Goal: Task Accomplishment & Management: Complete application form

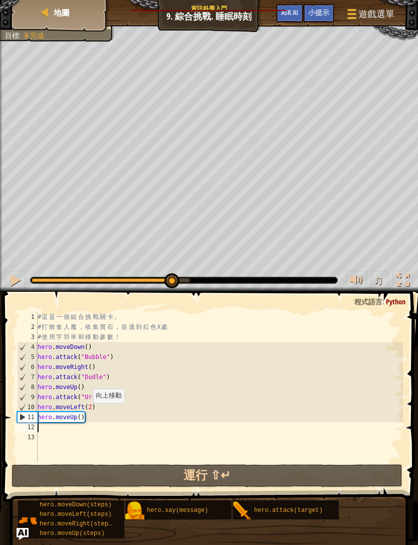
scroll to position [5, 0]
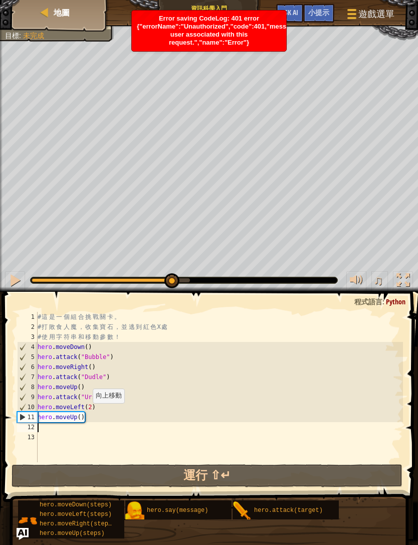
click at [56, 17] on span "地圖" at bounding box center [62, 12] width 16 height 11
select select "zh-HANT"
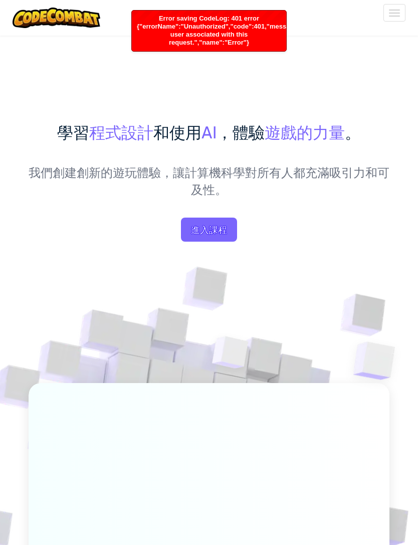
click at [388, 21] on button "切換導覽" at bounding box center [394, 13] width 22 height 18
click at [389, 20] on button "切換導覽" at bounding box center [394, 13] width 22 height 18
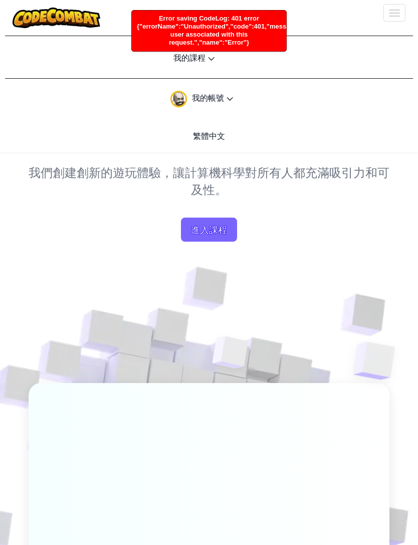
click at [164, 101] on link "我的帳號" at bounding box center [201, 99] width 393 height 32
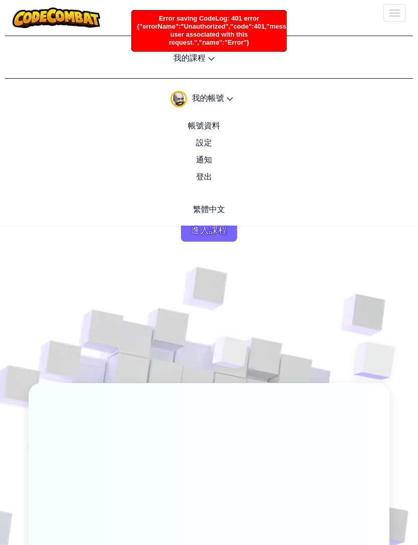
click at [123, 271] on img at bounding box center [201, 471] width 599 height 599
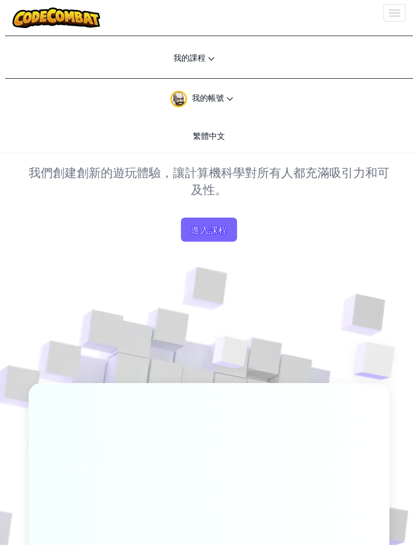
click at [208, 230] on span "進入課程" at bounding box center [209, 229] width 56 height 24
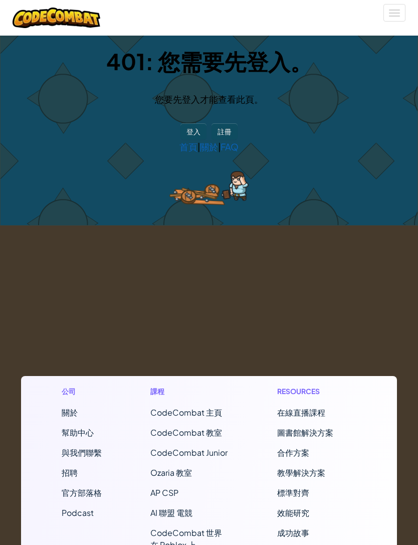
click at [175, 417] on span "CodeCombat 主頁" at bounding box center [186, 412] width 72 height 11
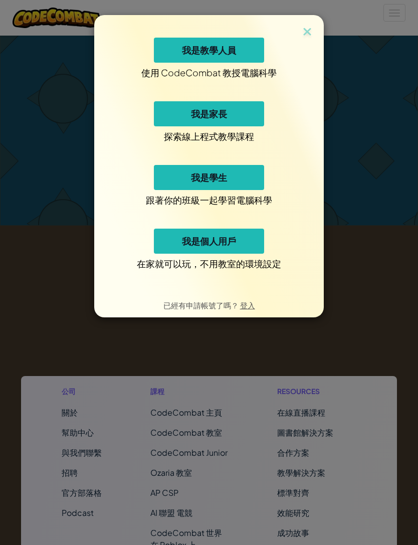
click at [162, 183] on button "我是學生" at bounding box center [209, 177] width 110 height 25
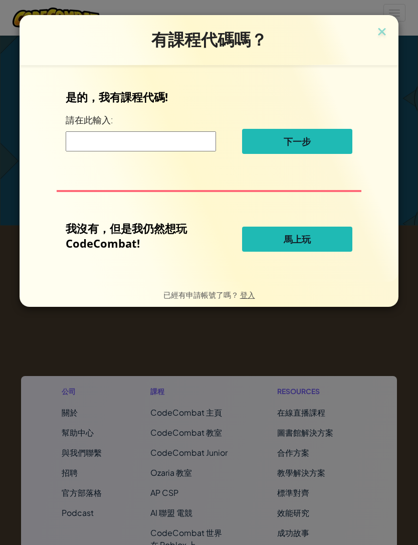
click at [89, 144] on input at bounding box center [141, 141] width 150 height 20
type input "BadGateEat"
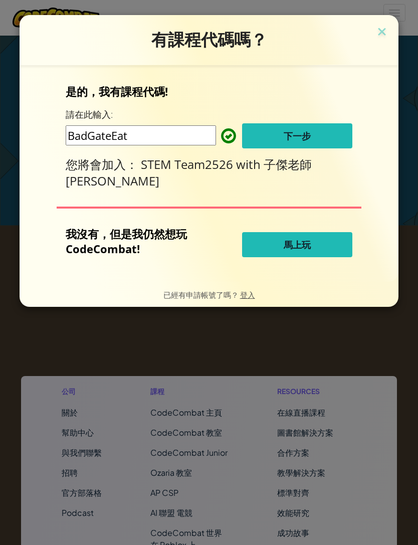
click at [312, 135] on button "下一步" at bounding box center [297, 135] width 110 height 25
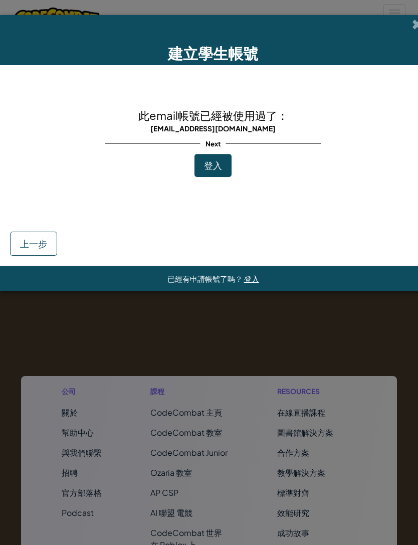
click at [217, 172] on button "登入" at bounding box center [212, 165] width 37 height 23
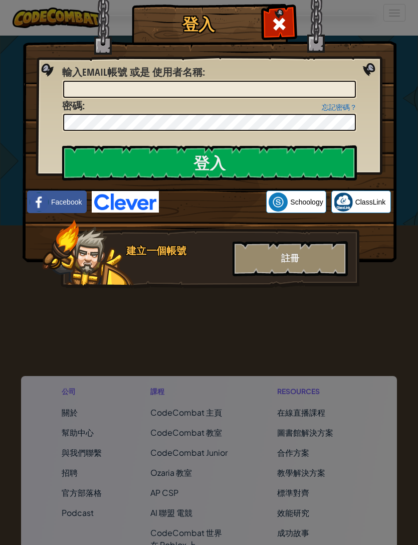
click at [292, 31] on div at bounding box center [279, 23] width 32 height 32
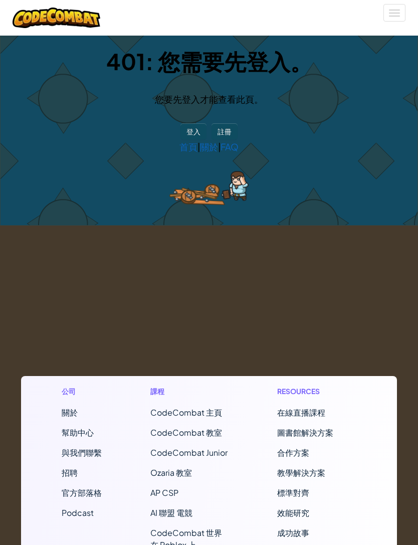
click at [181, 138] on button "登入" at bounding box center [193, 131] width 26 height 16
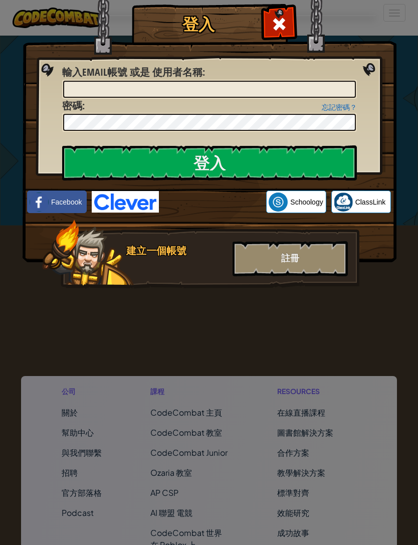
click at [300, 28] on img at bounding box center [210, 116] width 374 height 292
click at [287, 21] on div at bounding box center [279, 23] width 32 height 32
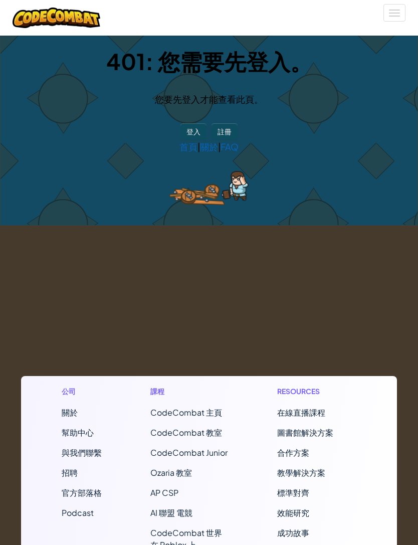
click at [386, 14] on button "切換導覽" at bounding box center [394, 13] width 22 height 18
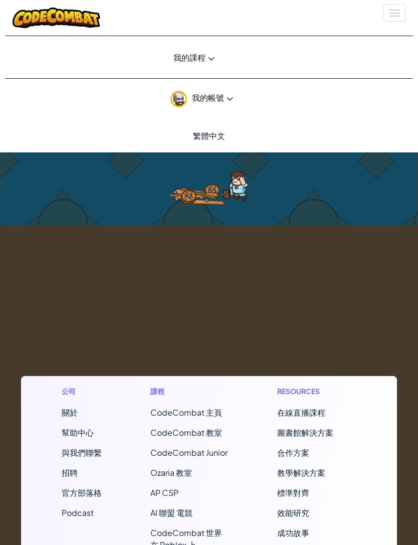
click at [193, 103] on span "我的帳號" at bounding box center [212, 97] width 41 height 11
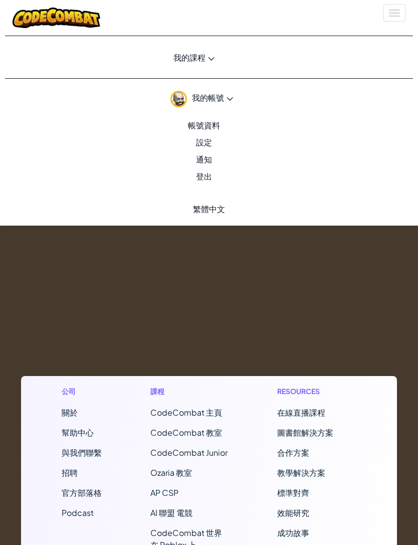
click at [205, 181] on link "登出" at bounding box center [201, 176] width 393 height 17
